Goal: Check status: Check status

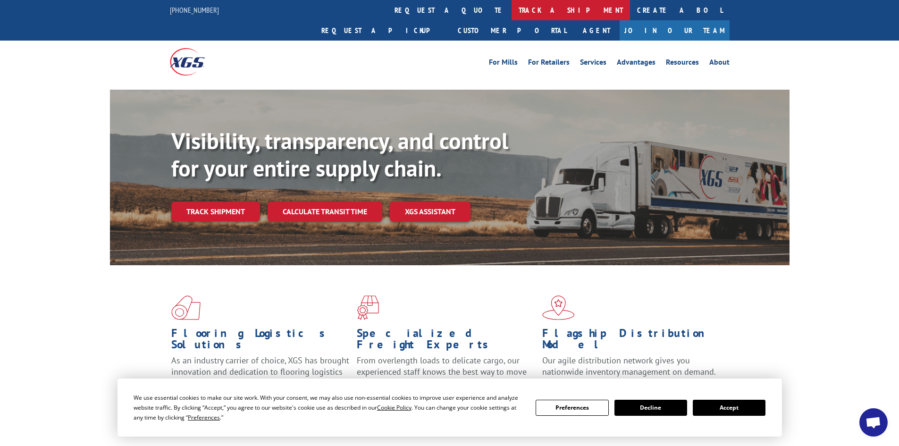
click at [512, 9] on link "track a shipment" at bounding box center [571, 10] width 118 height 20
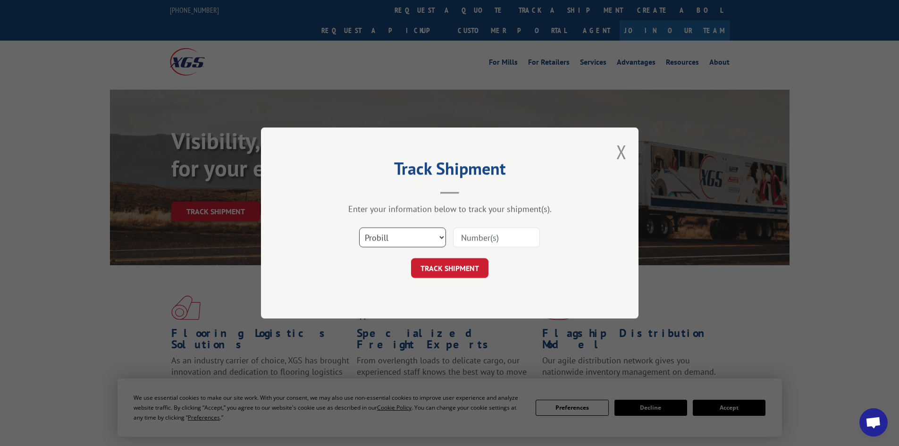
click at [419, 233] on select "Select category... Probill BOL PO" at bounding box center [402, 237] width 87 height 20
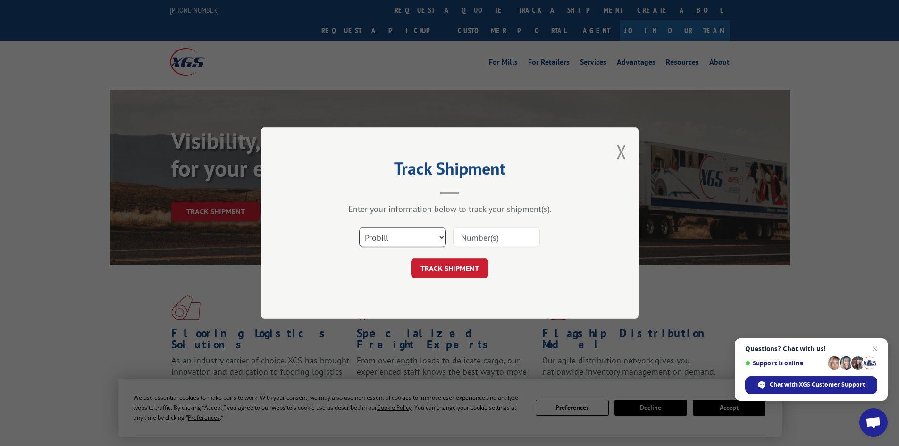
select select "bol"
click at [359, 227] on select "Select category... Probill BOL PO" at bounding box center [402, 237] width 87 height 20
drag, startPoint x: 508, startPoint y: 235, endPoint x: 506, endPoint y: 225, distance: 11.1
click at [507, 233] on input at bounding box center [496, 237] width 87 height 20
drag, startPoint x: 504, startPoint y: 224, endPoint x: 498, endPoint y: 309, distance: 85.2
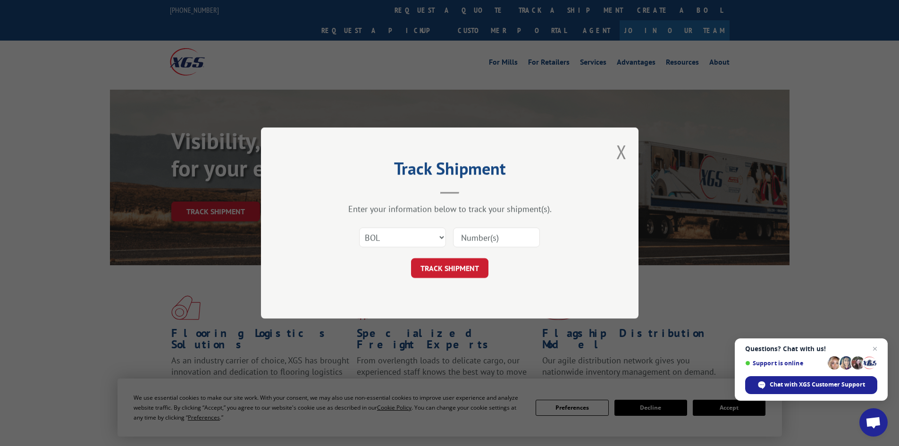
click at [498, 309] on div "Track Shipment Enter your information below to track your shipment(s). Select c…" at bounding box center [450, 222] width 378 height 191
click at [505, 232] on input at bounding box center [496, 237] width 87 height 20
paste input "470649"
type input "470649"
click at [473, 266] on button "TRACK SHIPMENT" at bounding box center [449, 268] width 77 height 20
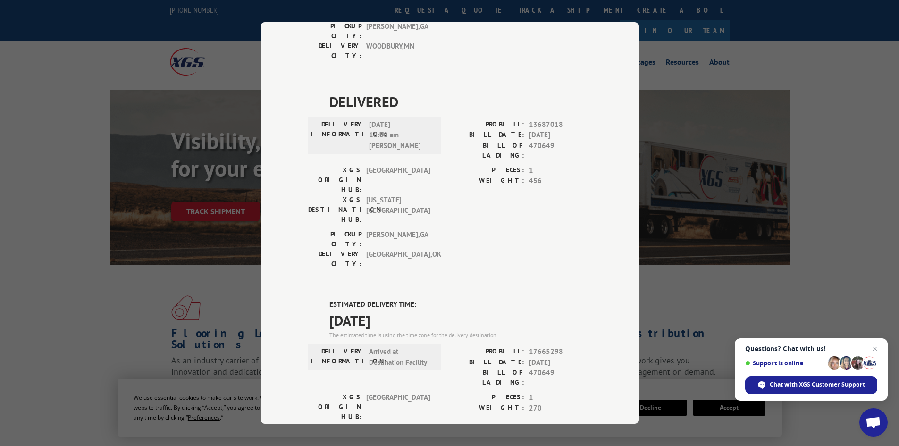
scroll to position [329, 0]
